Goal: Check status: Check status

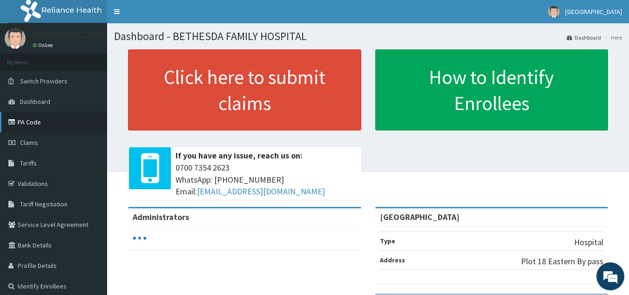
click at [37, 120] on link "PA Code" at bounding box center [53, 122] width 107 height 21
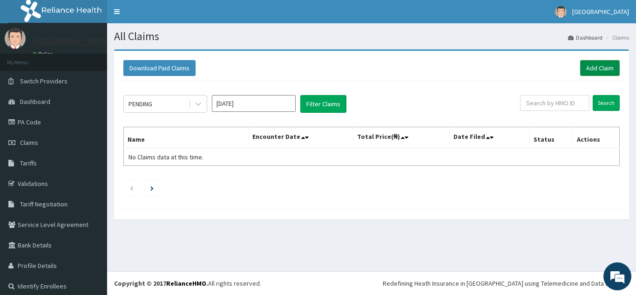
click at [588, 68] on link "Add Claim" at bounding box center [601, 68] width 40 height 16
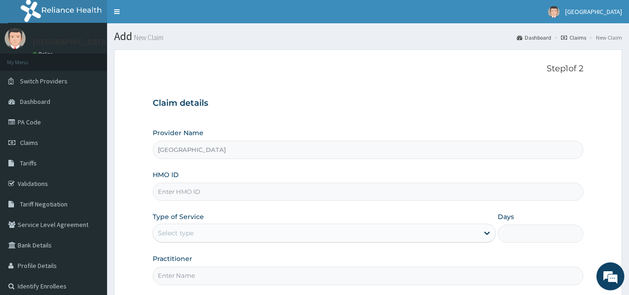
type input "[GEOGRAPHIC_DATA]"
click at [35, 164] on span "Tariffs" at bounding box center [28, 163] width 17 height 8
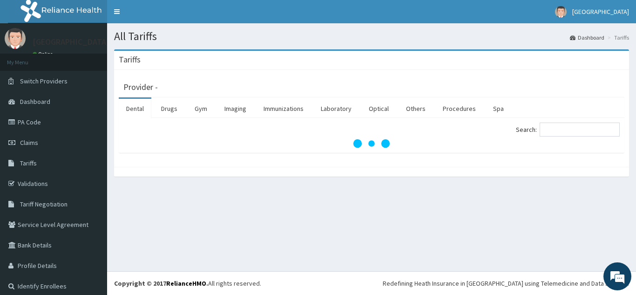
click at [38, 141] on link "Claims" at bounding box center [53, 142] width 107 height 21
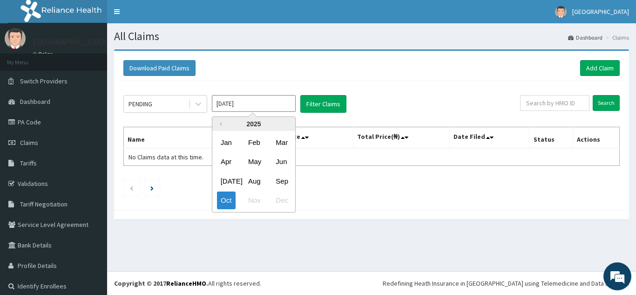
click at [273, 104] on input "[DATE]" at bounding box center [254, 103] width 84 height 17
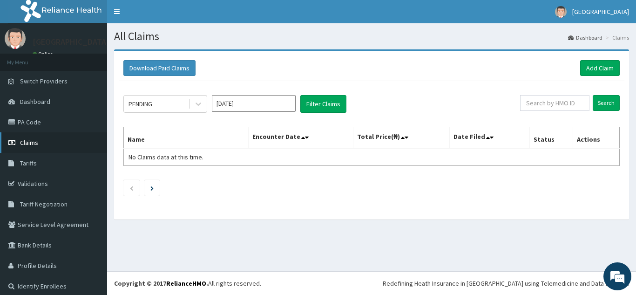
click at [37, 145] on span "Claims" at bounding box center [29, 142] width 18 height 8
click at [34, 117] on link "PA Code" at bounding box center [53, 122] width 107 height 21
click at [259, 101] on input "[DATE]" at bounding box center [254, 103] width 84 height 17
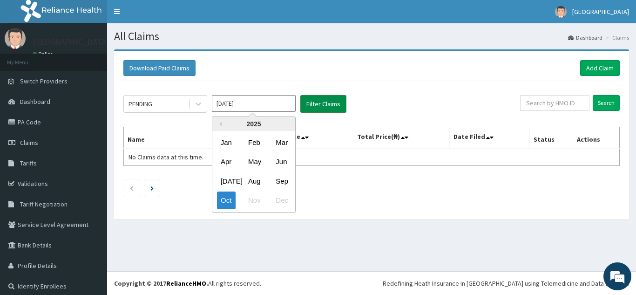
click at [326, 105] on button "Filter Claims" at bounding box center [324, 104] width 46 height 18
click at [229, 104] on input "[DATE]" at bounding box center [254, 103] width 84 height 17
click at [255, 183] on div "Aug" at bounding box center [254, 180] width 19 height 17
type input "[DATE]"
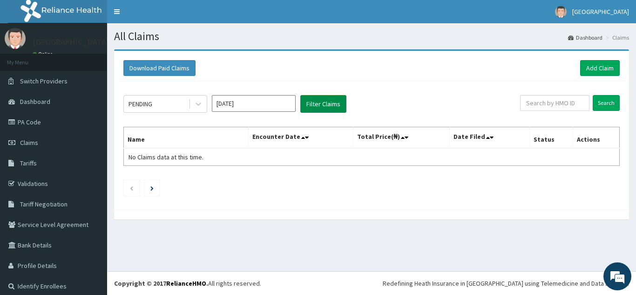
click at [337, 103] on button "Filter Claims" at bounding box center [324, 104] width 46 height 18
click at [335, 103] on button "Filter Claims" at bounding box center [324, 104] width 46 height 18
click at [557, 103] on input "text" at bounding box center [554, 103] width 69 height 16
type input "NLM/10026/B"
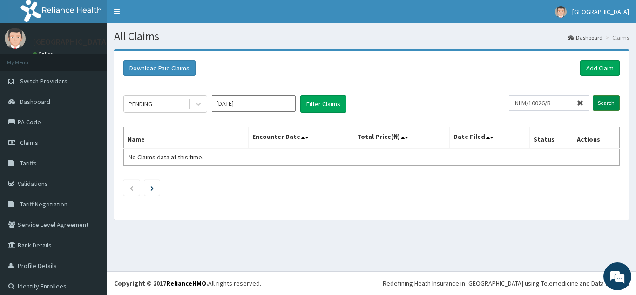
click at [606, 99] on input "Search" at bounding box center [606, 103] width 27 height 16
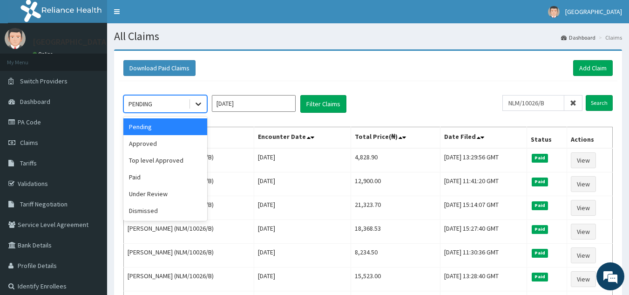
click at [199, 104] on icon at bounding box center [199, 104] width 6 height 3
click at [190, 128] on div "Pending" at bounding box center [165, 126] width 84 height 17
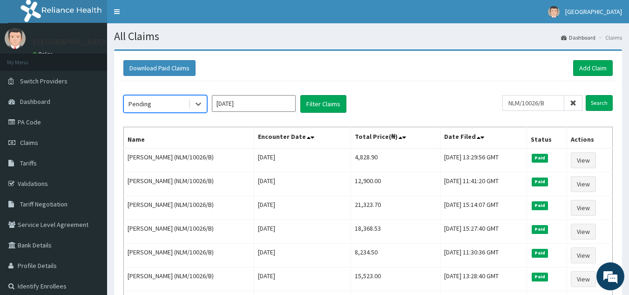
click at [246, 103] on input "[DATE]" at bounding box center [254, 103] width 84 height 17
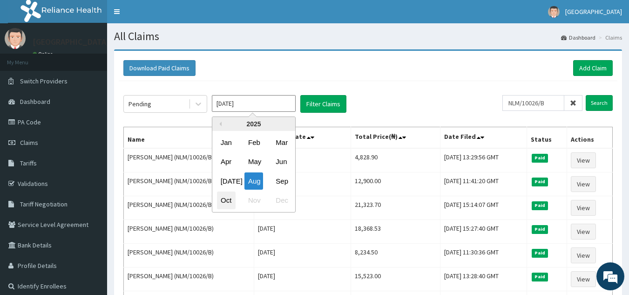
click at [225, 199] on div "Oct" at bounding box center [226, 200] width 19 height 17
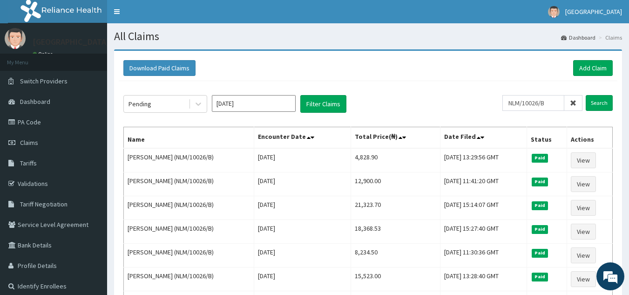
type input "[DATE]"
click at [228, 102] on input "[DATE]" at bounding box center [254, 103] width 84 height 17
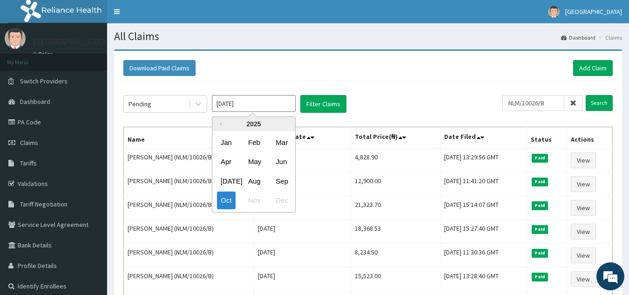
click at [258, 103] on input "[DATE]" at bounding box center [254, 103] width 84 height 17
click at [223, 195] on div "Oct" at bounding box center [226, 200] width 19 height 17
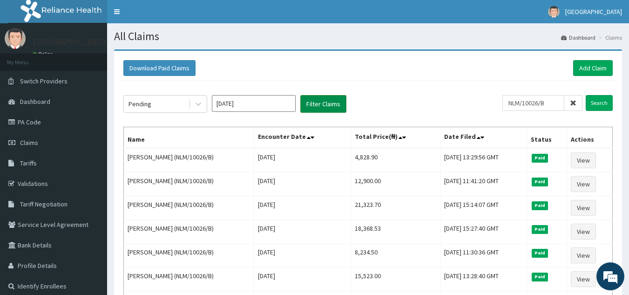
click at [324, 103] on button "Filter Claims" at bounding box center [324, 104] width 46 height 18
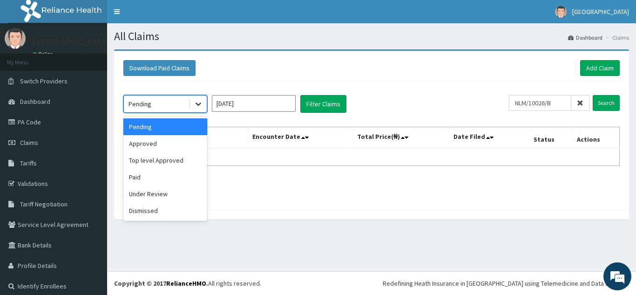
click at [200, 107] on icon at bounding box center [198, 103] width 9 height 9
click at [163, 194] on div "Under Review" at bounding box center [165, 193] width 84 height 17
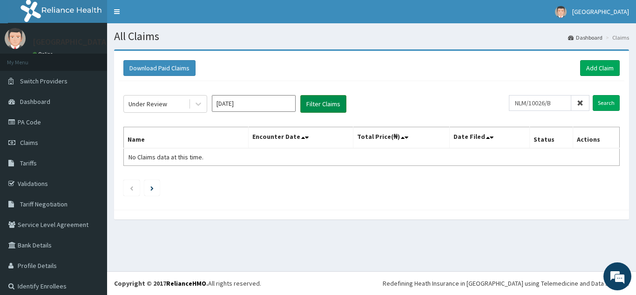
click at [316, 105] on button "Filter Claims" at bounding box center [324, 104] width 46 height 18
click at [577, 103] on icon at bounding box center [580, 103] width 7 height 7
click at [37, 120] on link "PA Code" at bounding box center [53, 122] width 107 height 21
